Goal: Task Accomplishment & Management: Manage account settings

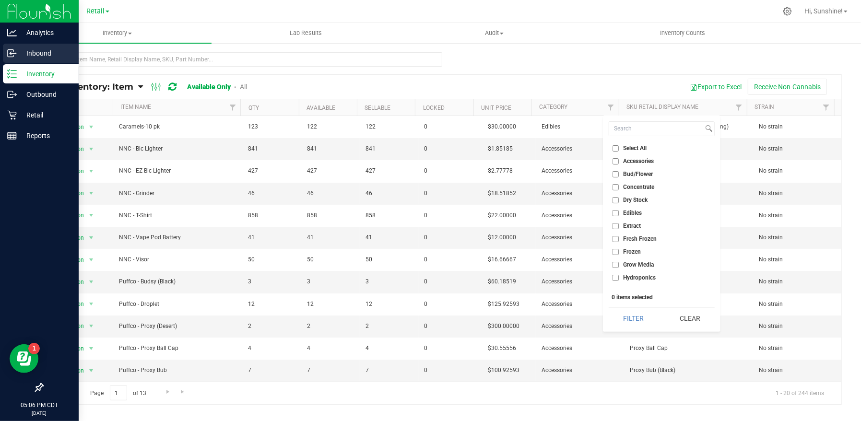
click at [43, 56] on p "Inbound" at bounding box center [46, 53] width 58 height 12
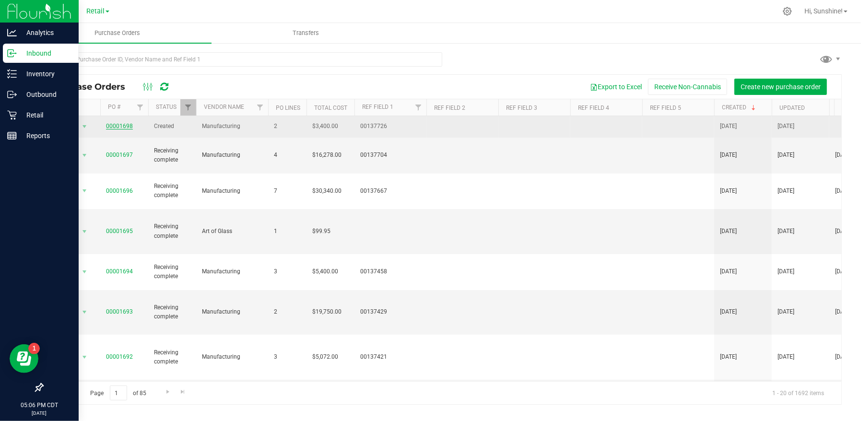
click at [124, 127] on link "00001698" at bounding box center [119, 126] width 27 height 7
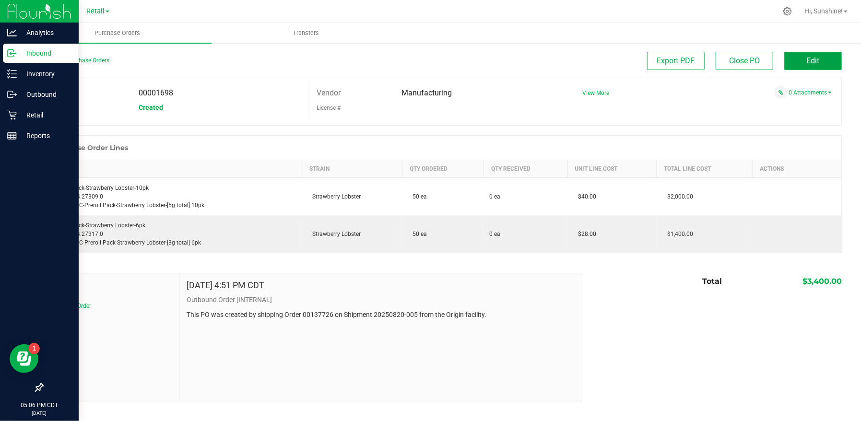
click at [828, 63] on button "Edit" at bounding box center [813, 61] width 58 height 18
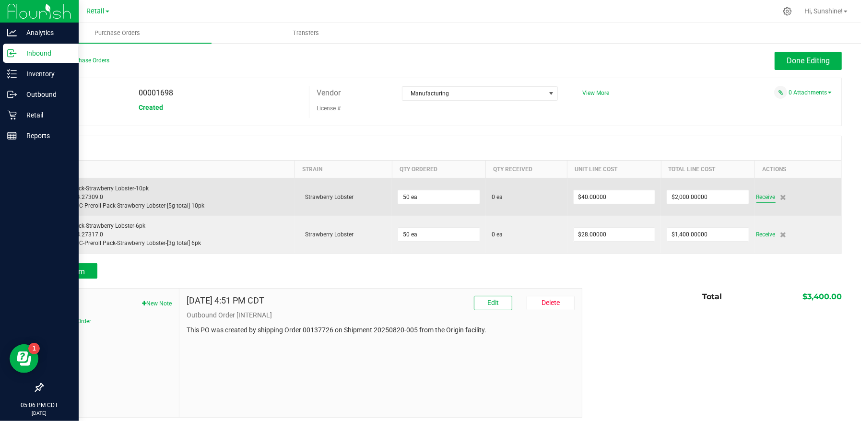
click at [758, 196] on span "Receive" at bounding box center [765, 197] width 19 height 12
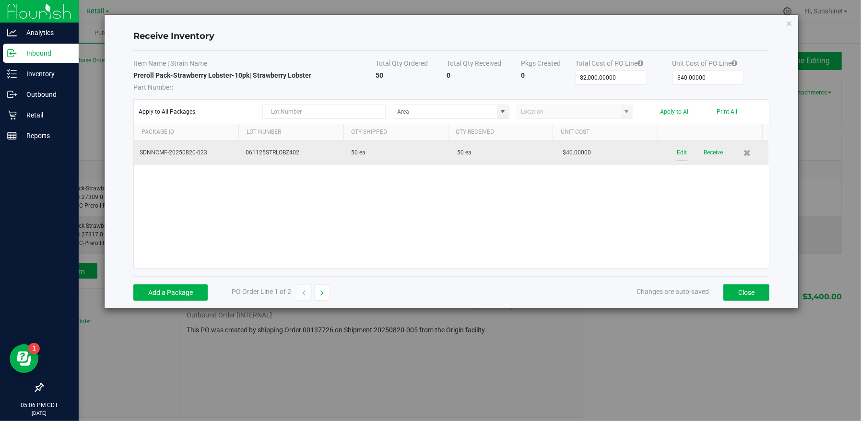
click at [678, 153] on button "Edit" at bounding box center [682, 152] width 10 height 17
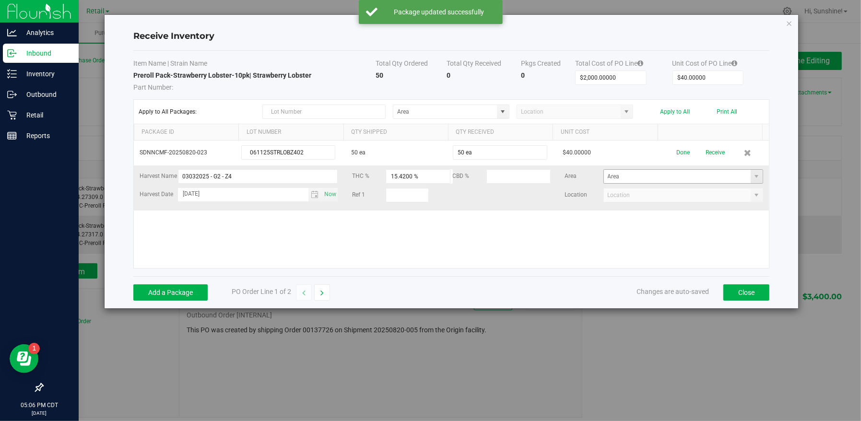
click at [753, 177] on span at bounding box center [756, 176] width 12 height 13
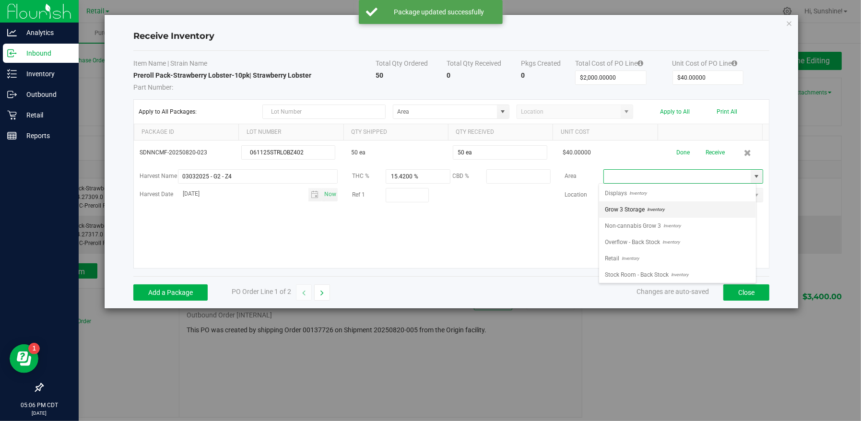
scroll to position [14, 157]
click at [714, 256] on li "Retail Inventory" at bounding box center [677, 258] width 157 height 16
type input "Retail"
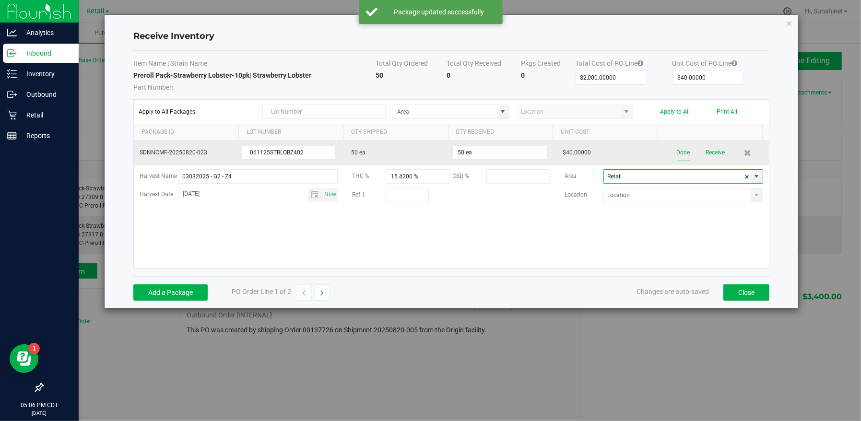
click at [678, 152] on button "Done" at bounding box center [682, 152] width 13 height 17
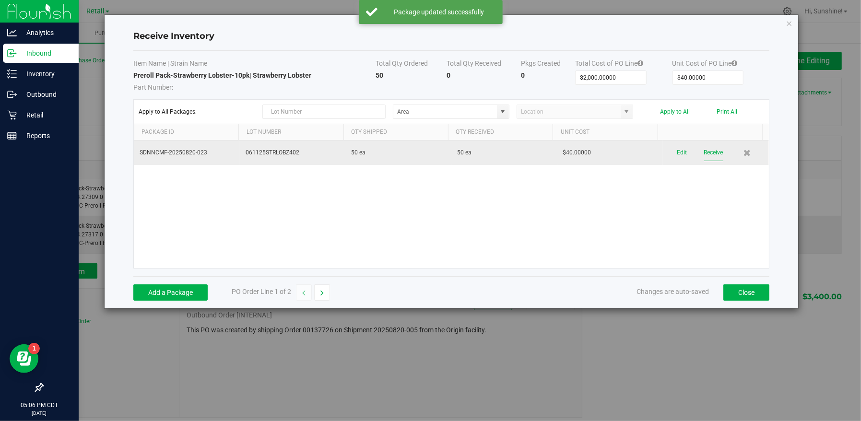
click at [704, 151] on button "Receive" at bounding box center [713, 152] width 19 height 17
click at [747, 293] on button "Close" at bounding box center [746, 292] width 46 height 16
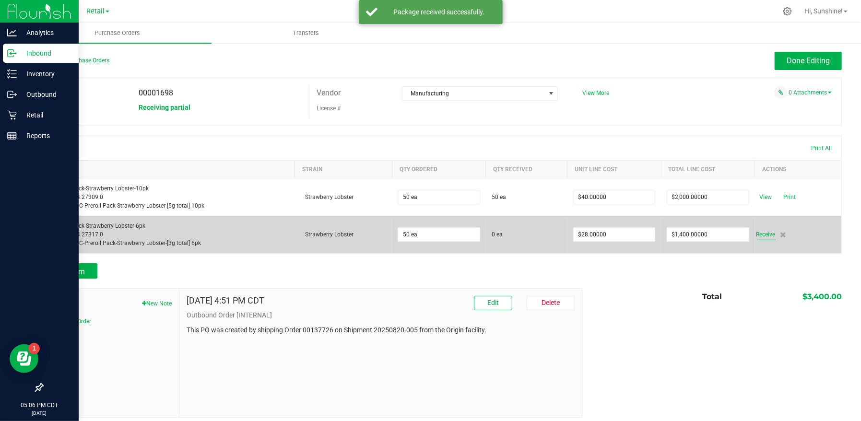
click at [758, 230] on span "Receive" at bounding box center [765, 235] width 19 height 12
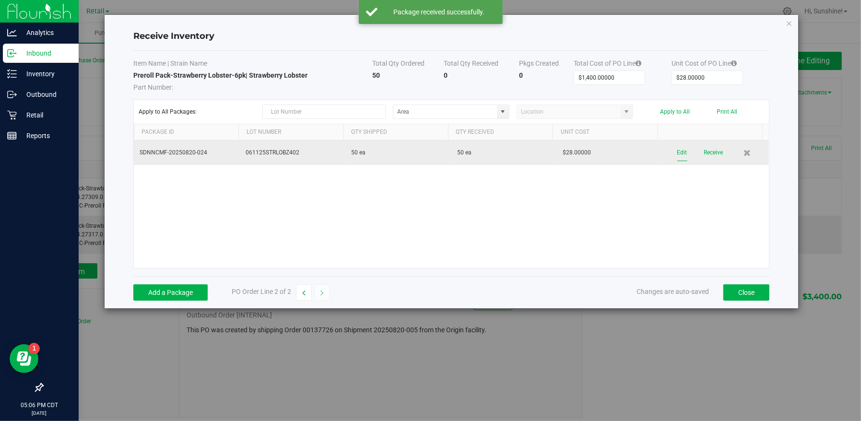
click at [677, 154] on button "Edit" at bounding box center [682, 152] width 10 height 17
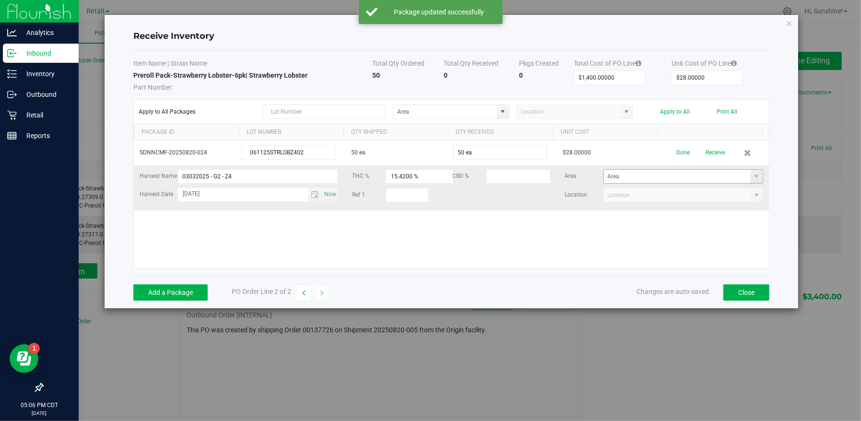
click at [750, 180] on span at bounding box center [756, 176] width 12 height 13
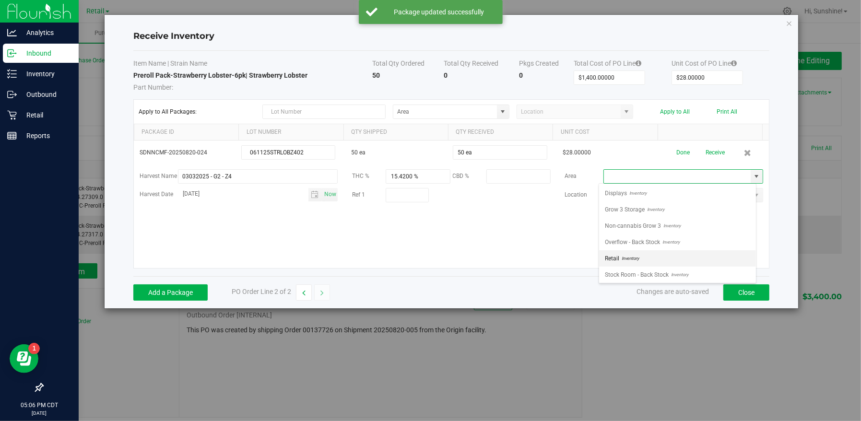
click at [719, 253] on li "Retail Inventory" at bounding box center [677, 258] width 157 height 16
type input "Retail"
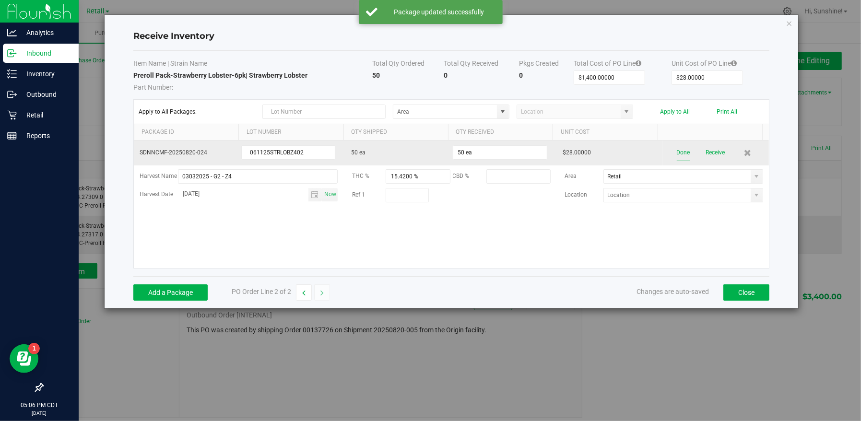
click at [679, 151] on button "Done" at bounding box center [682, 152] width 13 height 17
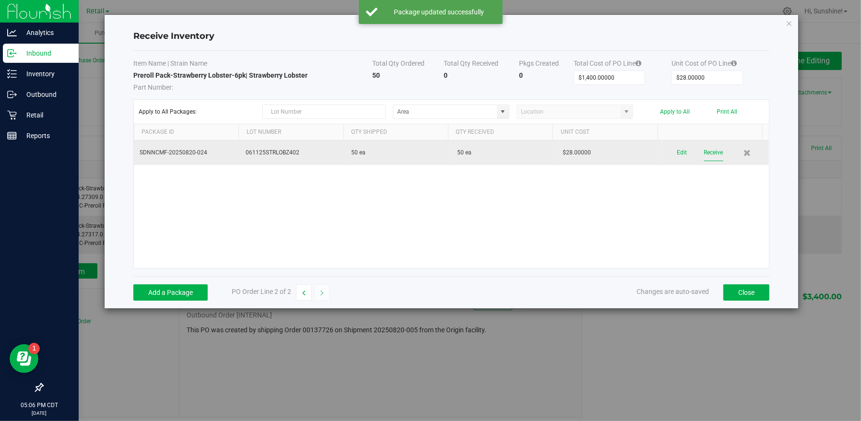
click at [716, 152] on button "Receive" at bounding box center [713, 152] width 19 height 17
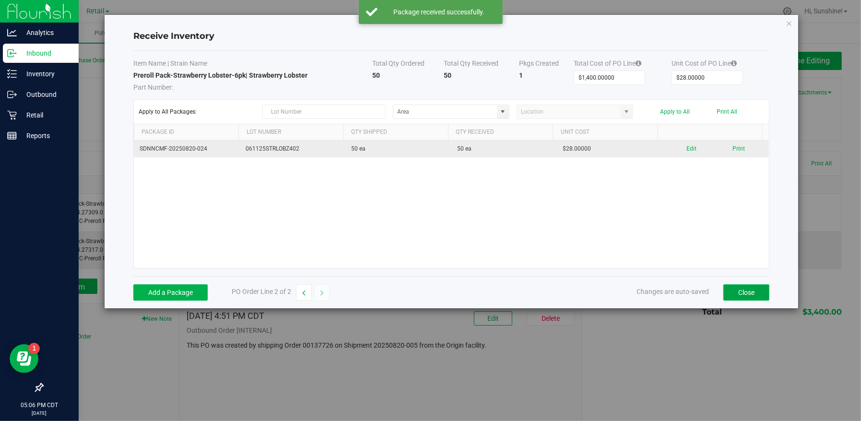
click at [746, 296] on button "Close" at bounding box center [746, 292] width 46 height 16
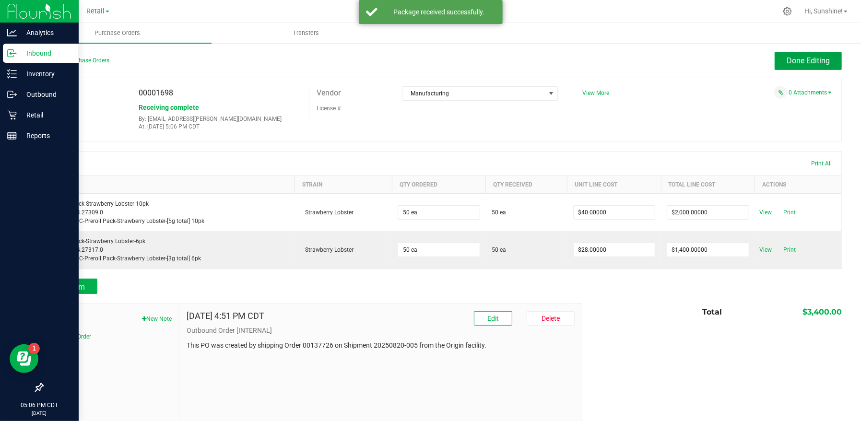
click at [790, 58] on span "Done Editing" at bounding box center [807, 60] width 43 height 9
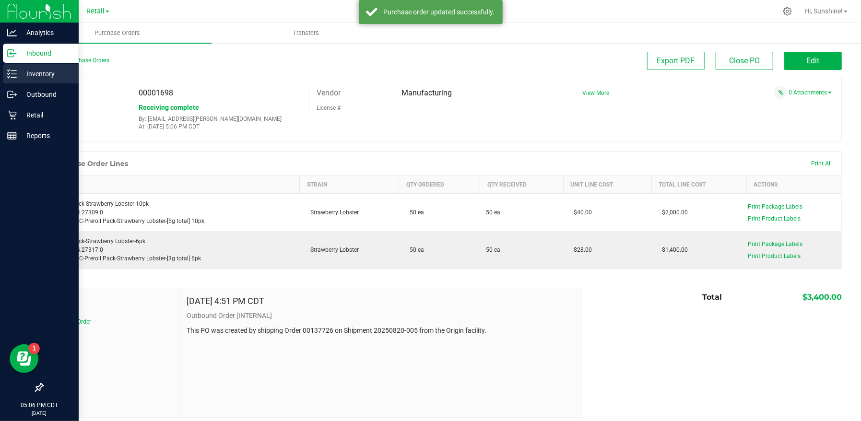
click at [32, 74] on p "Inventory" at bounding box center [46, 74] width 58 height 12
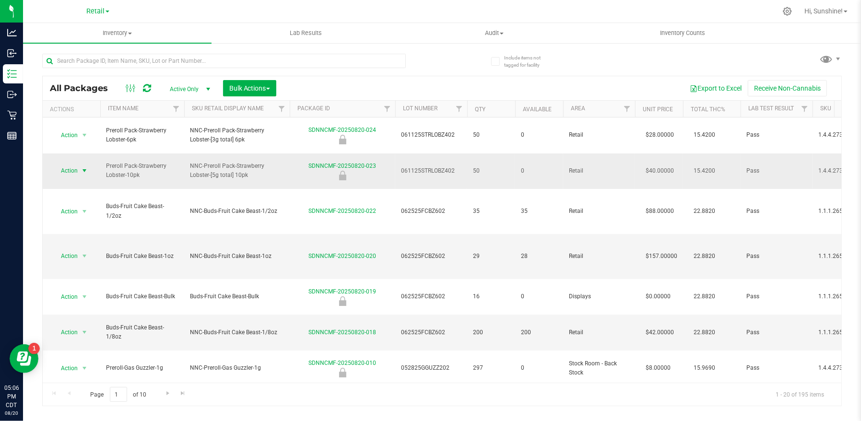
click at [66, 164] on span "Action" at bounding box center [65, 170] width 26 height 13
click at [72, 279] on li "Unlock package" at bounding box center [83, 286] width 61 height 14
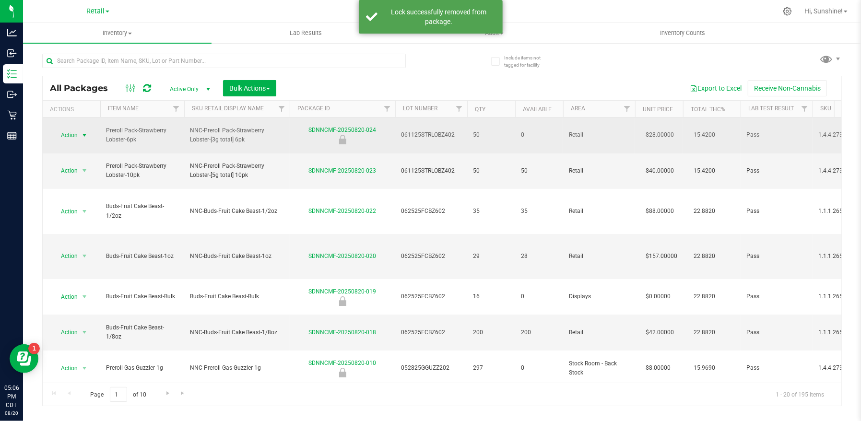
click at [74, 129] on span "Action" at bounding box center [65, 134] width 26 height 13
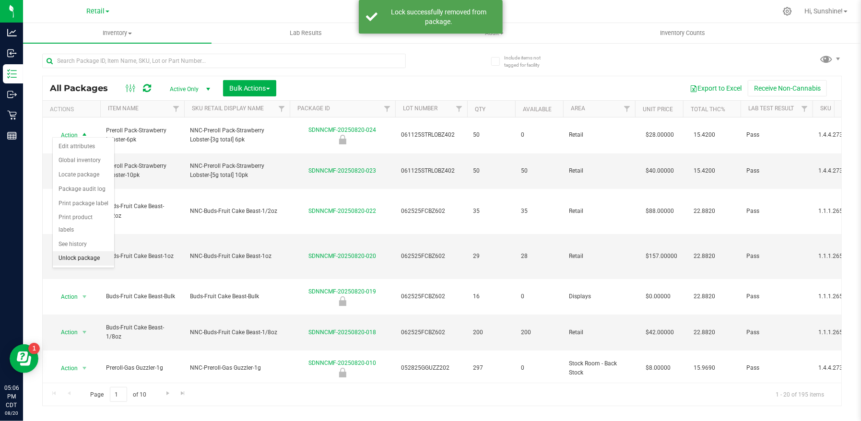
click at [88, 251] on li "Unlock package" at bounding box center [83, 258] width 61 height 14
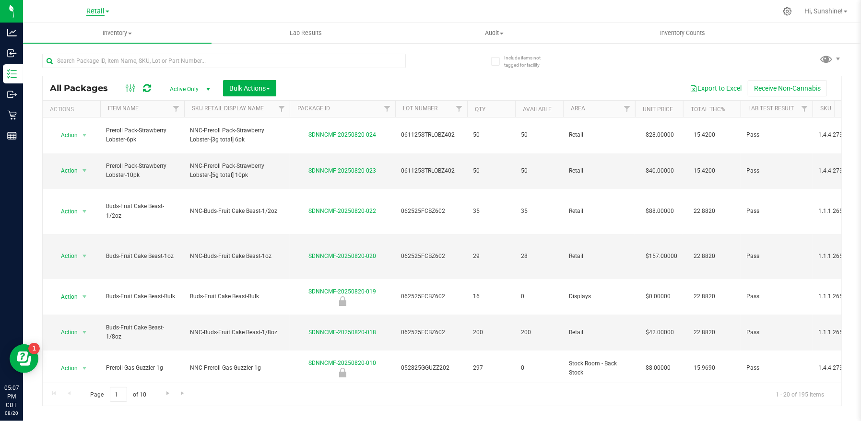
click at [96, 14] on span "Retail" at bounding box center [95, 11] width 18 height 9
click at [94, 47] on link "Manufacturing" at bounding box center [98, 46] width 140 height 13
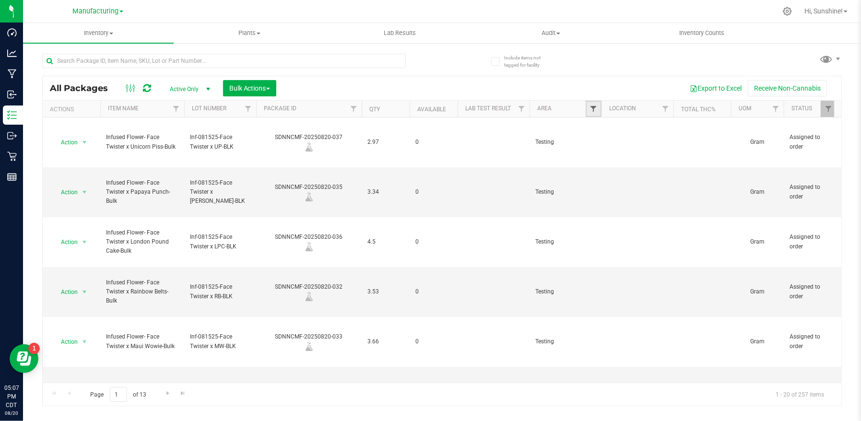
click at [594, 110] on span "Filter" at bounding box center [593, 109] width 8 height 8
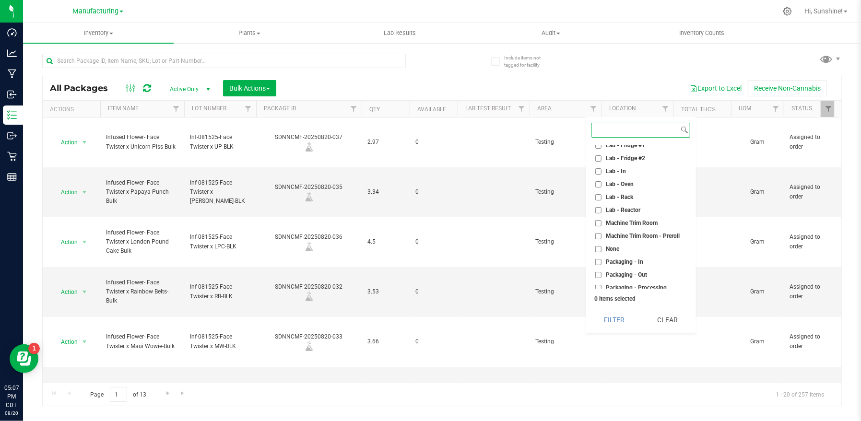
scroll to position [254, 0]
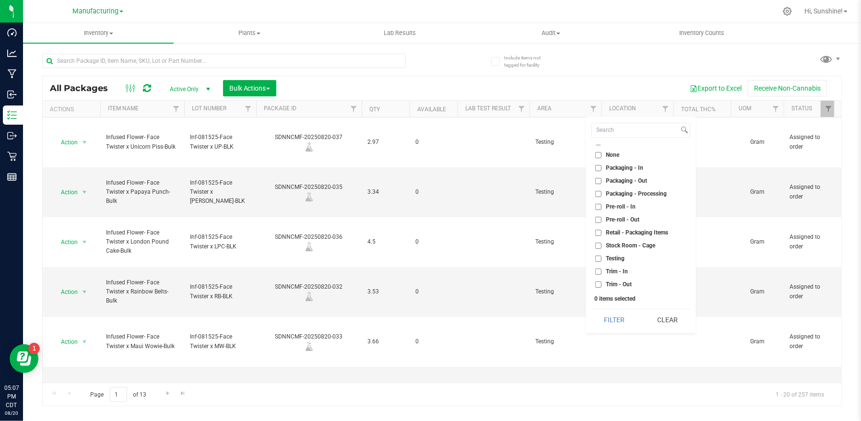
click at [596, 180] on input "Packaging - Out" at bounding box center [598, 181] width 6 height 6
checkbox input "true"
click at [603, 315] on button "Filter" at bounding box center [614, 319] width 46 height 21
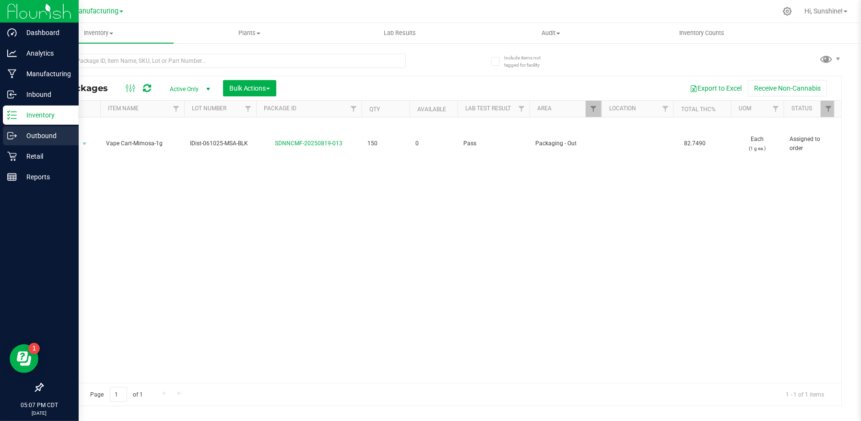
click at [55, 138] on p "Outbound" at bounding box center [46, 136] width 58 height 12
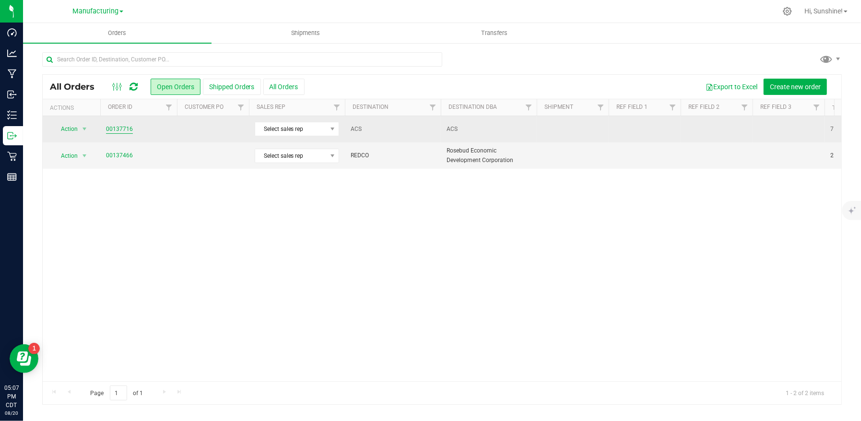
click at [117, 129] on link "00137716" at bounding box center [119, 129] width 27 height 9
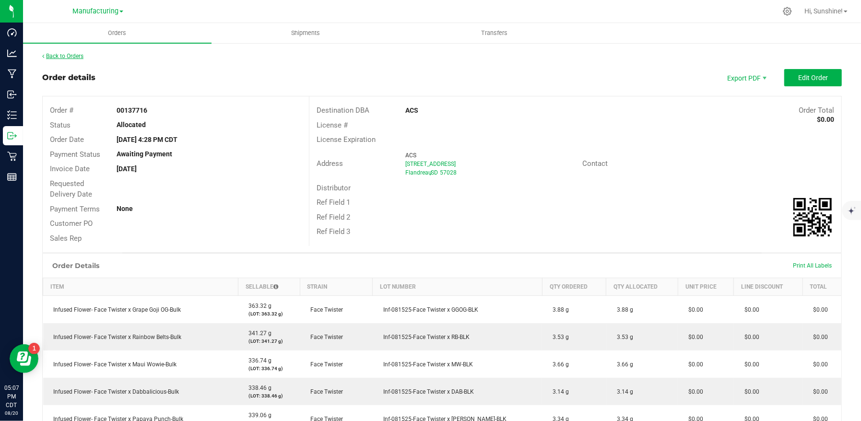
click at [69, 55] on link "Back to Orders" at bounding box center [62, 56] width 41 height 7
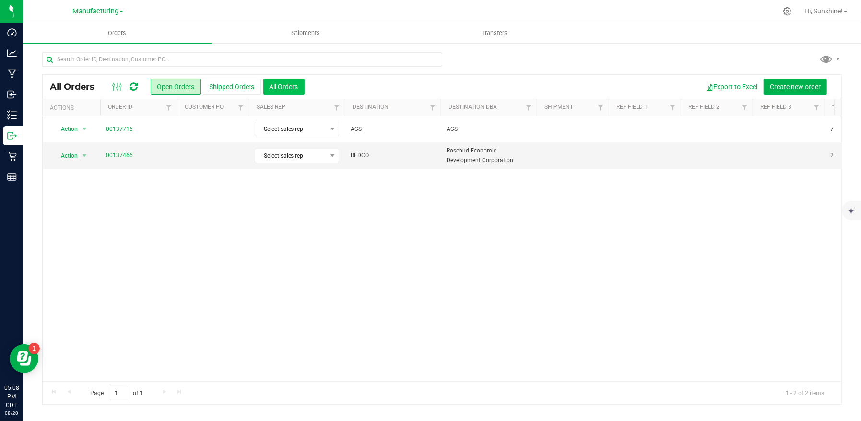
click at [283, 88] on button "All Orders" at bounding box center [283, 87] width 41 height 16
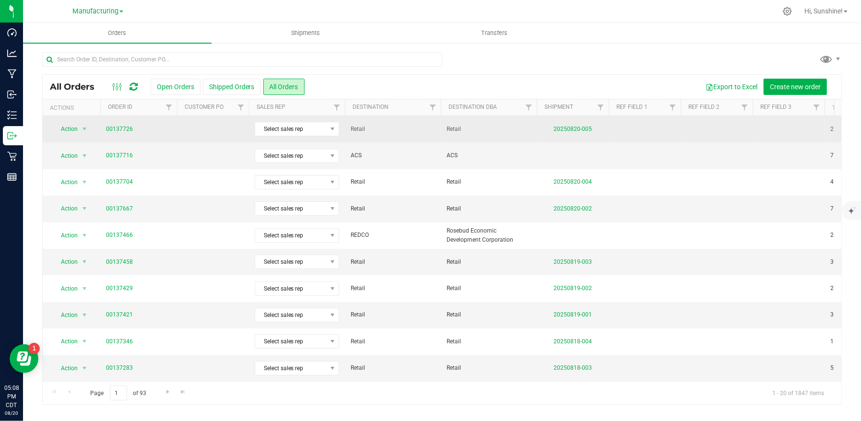
click at [105, 127] on td "00137726" at bounding box center [138, 129] width 77 height 26
click at [112, 127] on link "00137726" at bounding box center [119, 129] width 27 height 9
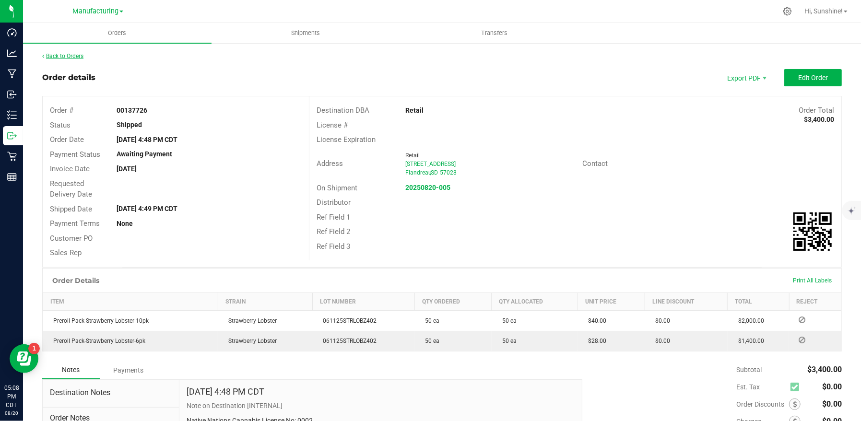
click at [63, 59] on link "Back to Orders" at bounding box center [62, 56] width 41 height 7
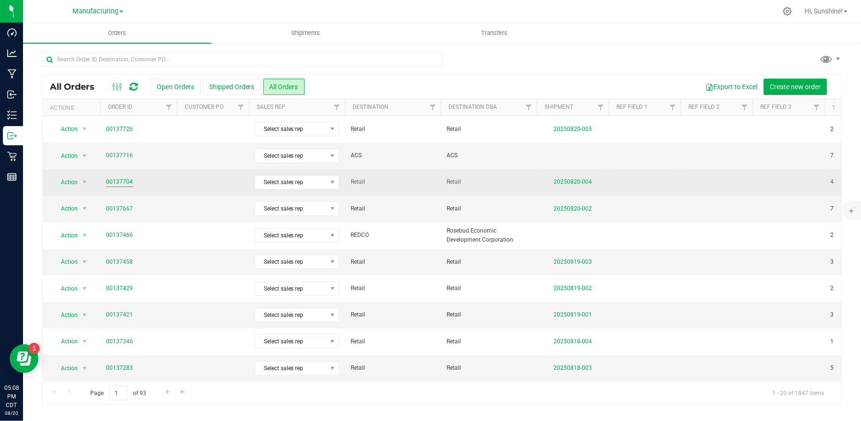
click at [120, 181] on link "00137704" at bounding box center [119, 181] width 27 height 9
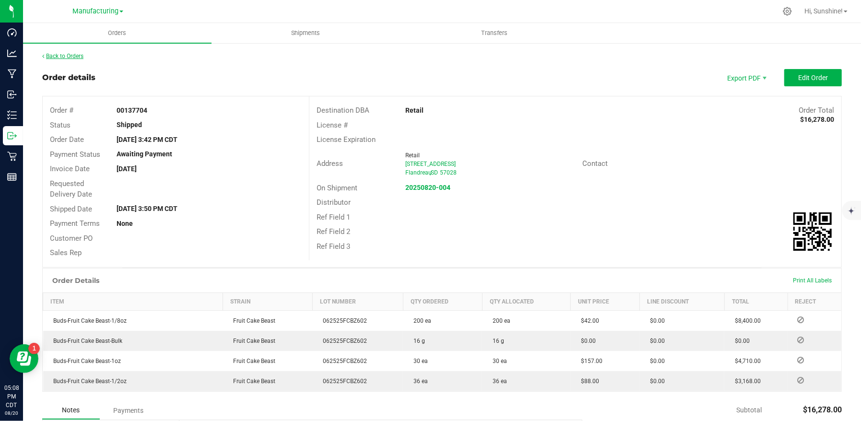
click at [55, 59] on link "Back to Orders" at bounding box center [62, 56] width 41 height 7
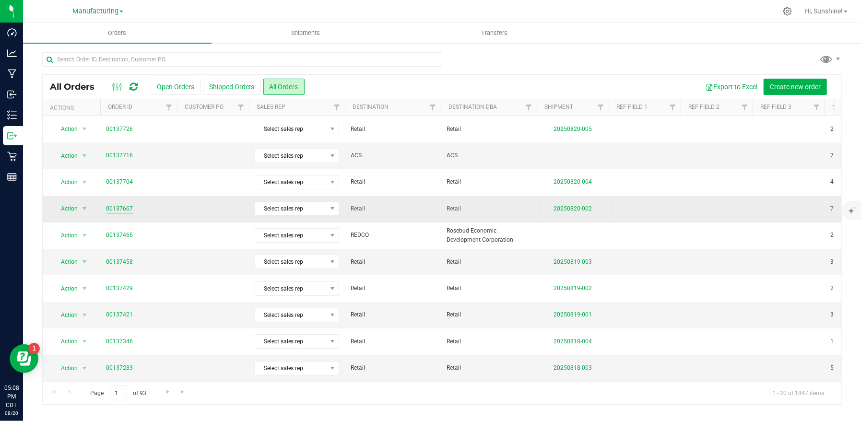
click at [113, 206] on link "00137667" at bounding box center [119, 208] width 27 height 9
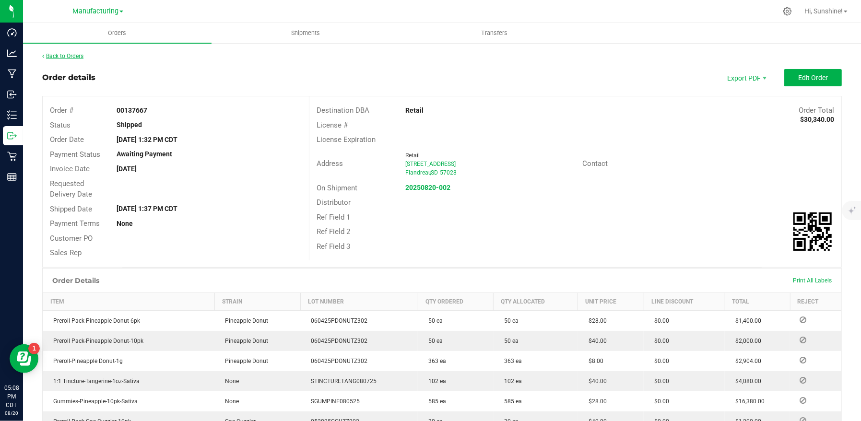
click at [61, 56] on link "Back to Orders" at bounding box center [62, 56] width 41 height 7
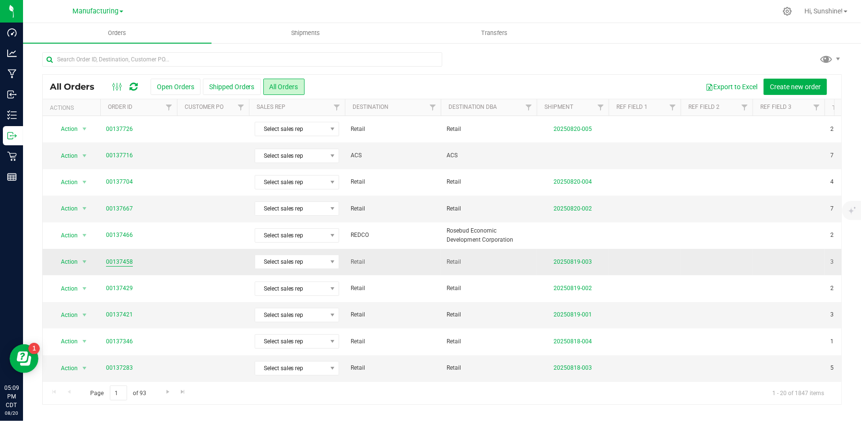
click at [122, 263] on link "00137458" at bounding box center [119, 261] width 27 height 9
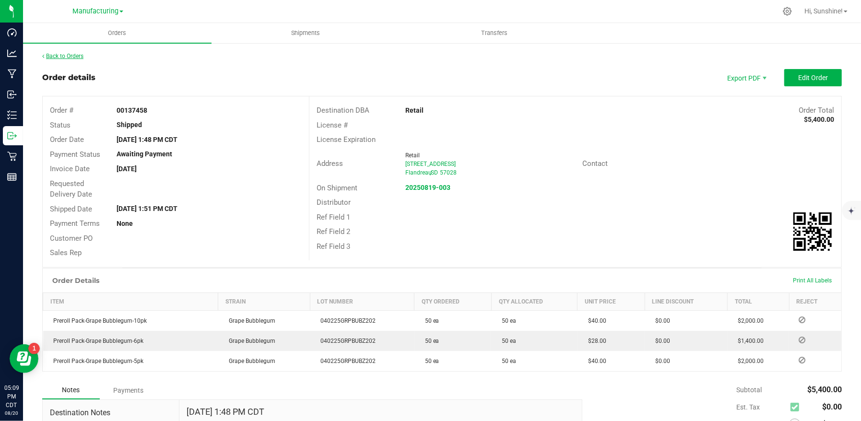
click at [73, 58] on link "Back to Orders" at bounding box center [62, 56] width 41 height 7
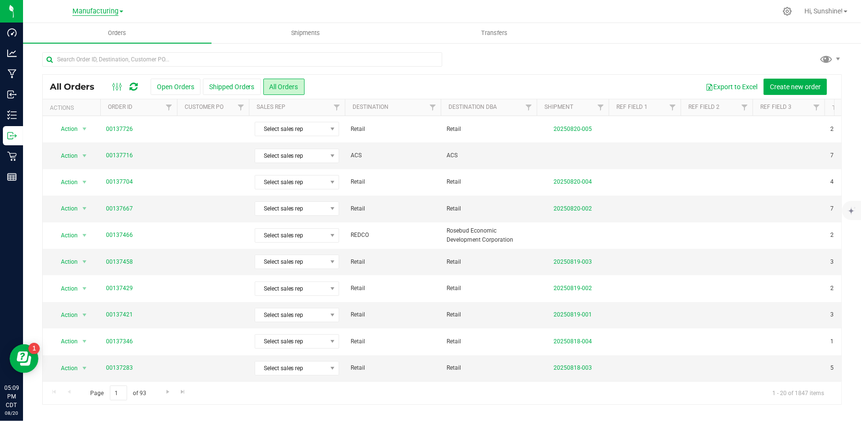
click at [99, 13] on span "Manufacturing" at bounding box center [95, 11] width 46 height 9
click at [70, 60] on link "Retail" at bounding box center [98, 59] width 140 height 13
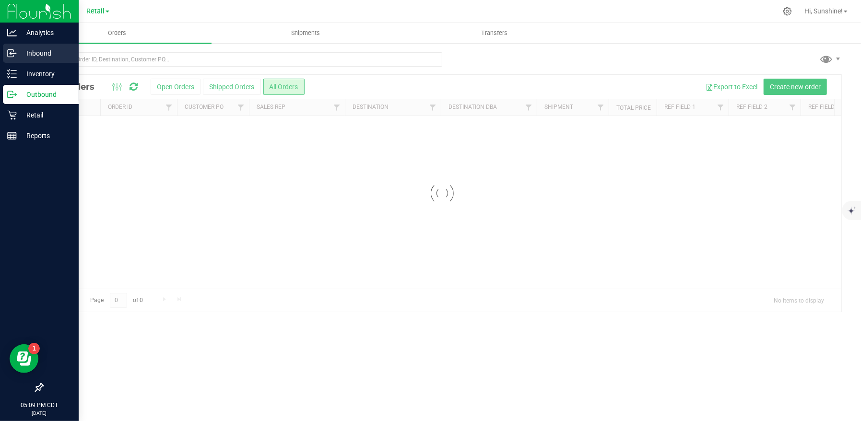
click at [33, 55] on p "Inbound" at bounding box center [46, 53] width 58 height 12
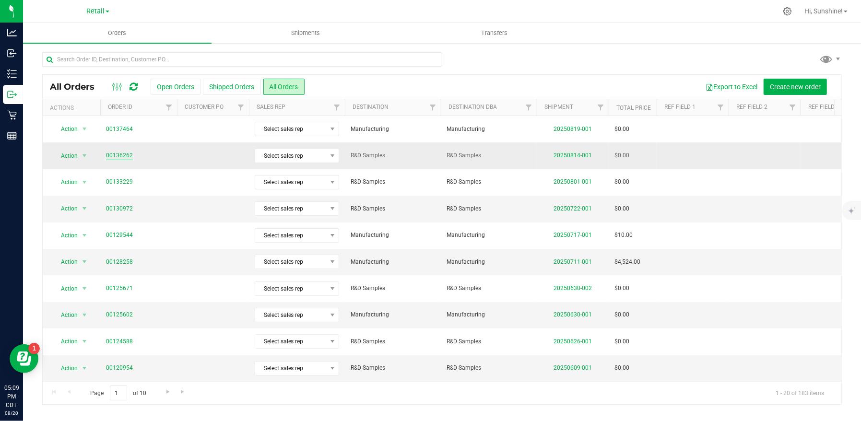
click at [118, 157] on link "00136262" at bounding box center [119, 155] width 27 height 9
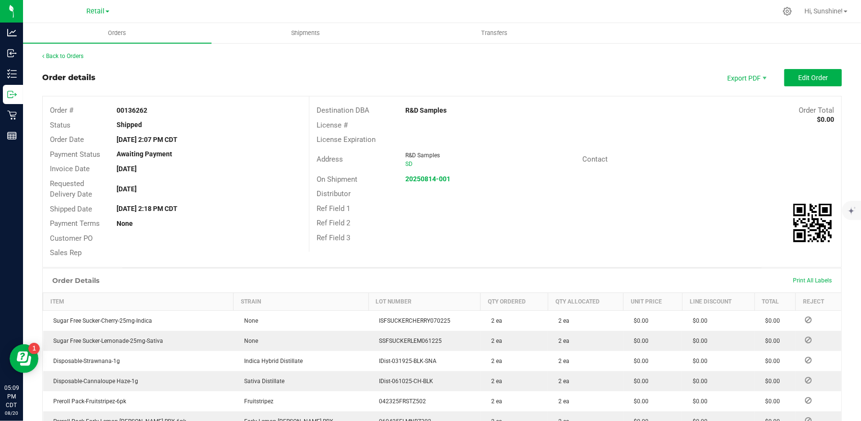
click at [67, 52] on div "Back to Orders" at bounding box center [441, 56] width 799 height 9
click at [65, 56] on link "Back to Orders" at bounding box center [62, 56] width 41 height 7
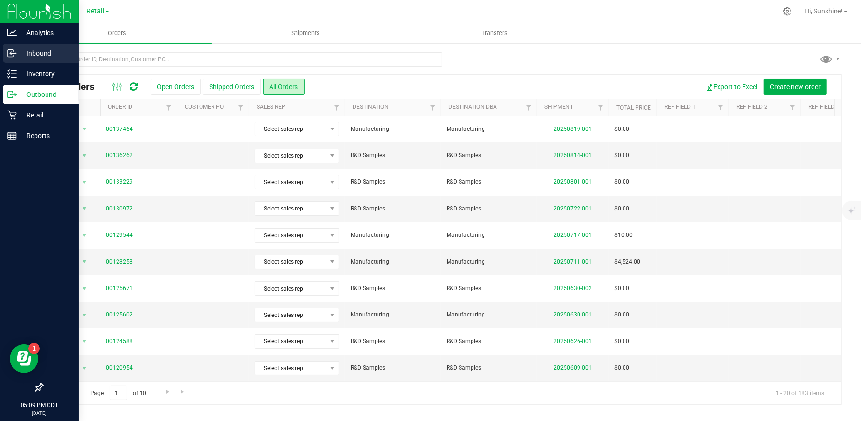
click at [39, 54] on p "Inbound" at bounding box center [46, 53] width 58 height 12
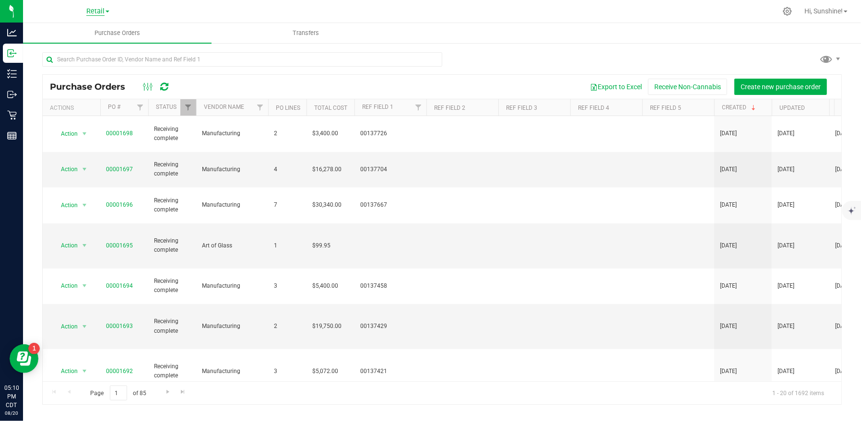
click at [95, 10] on span "Retail" at bounding box center [95, 11] width 18 height 9
click at [103, 48] on link "Manufacturing" at bounding box center [98, 46] width 140 height 13
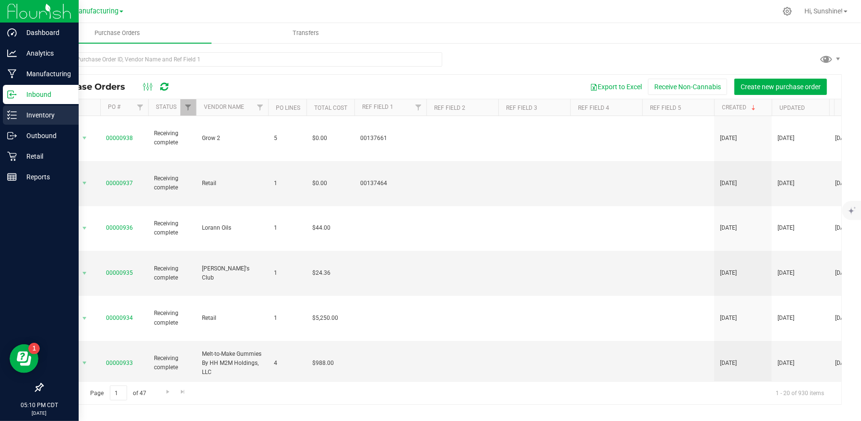
click at [31, 113] on p "Inventory" at bounding box center [46, 115] width 58 height 12
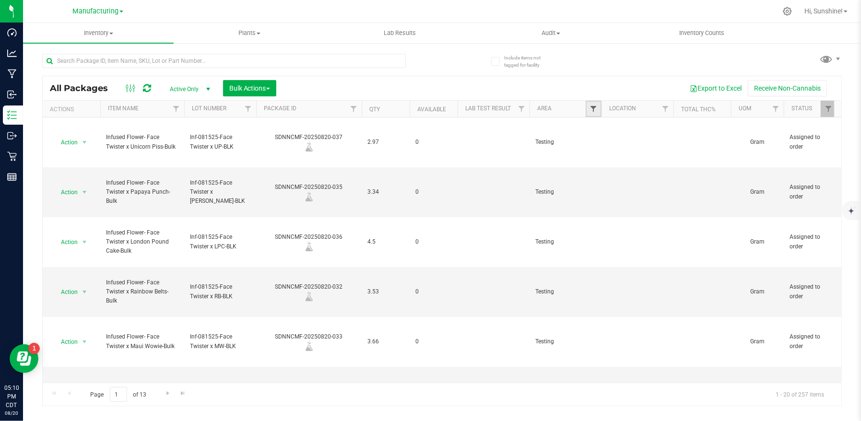
click at [589, 107] on span "Filter" at bounding box center [593, 109] width 8 height 8
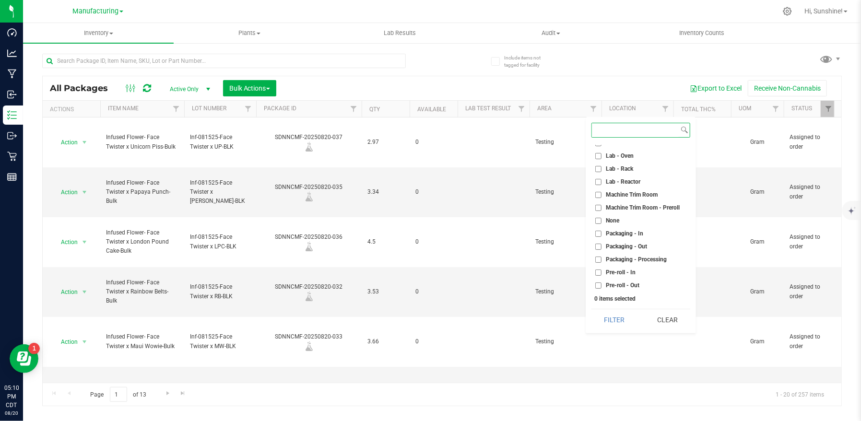
scroll to position [195, 0]
click at [598, 239] on input "Packaging - Out" at bounding box center [598, 239] width 6 height 6
checkbox input "true"
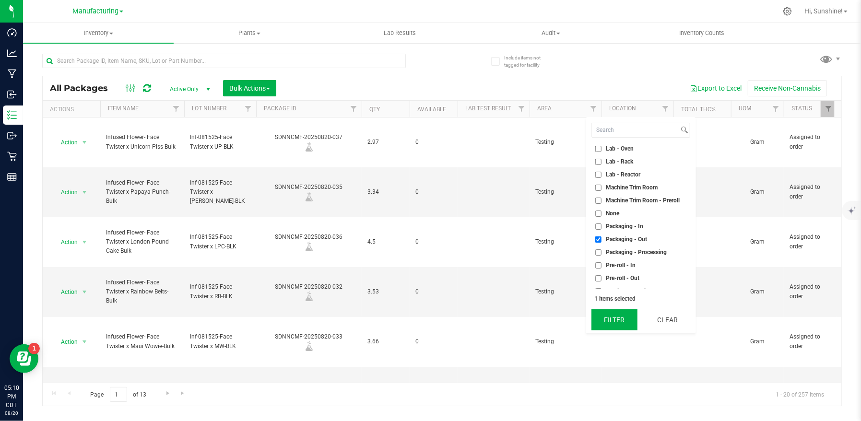
click at [626, 321] on button "Filter" at bounding box center [614, 319] width 46 height 21
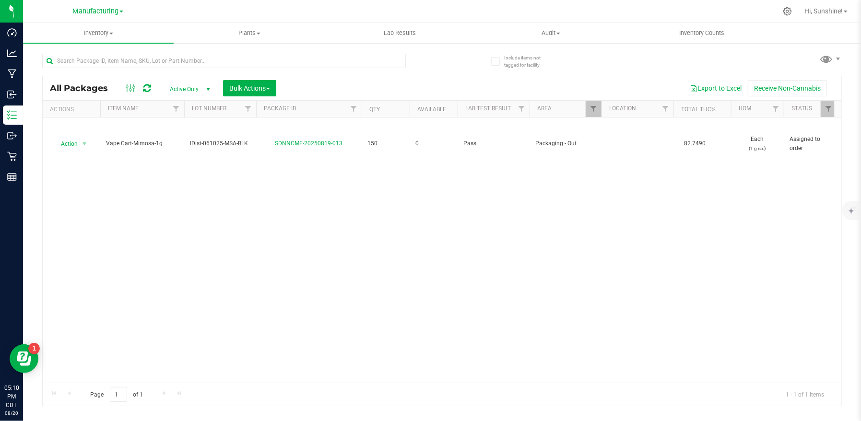
click at [422, 252] on div "Action Action Edit attributes Global inventory Locate package Package audit log…" at bounding box center [442, 249] width 798 height 265
